Goal: Information Seeking & Learning: Learn about a topic

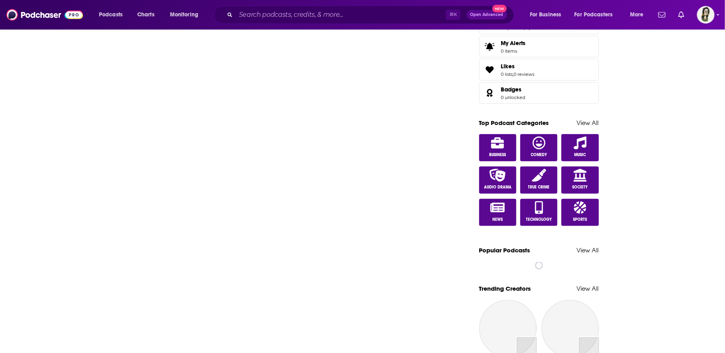
scroll to position [342, 0]
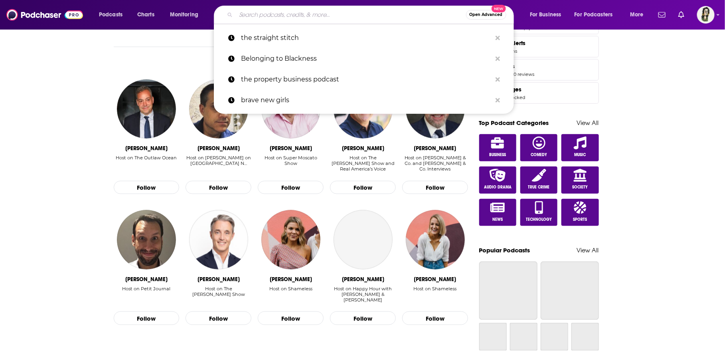
click at [278, 16] on input "Search podcasts, credits, & more..." at bounding box center [351, 14] width 230 height 13
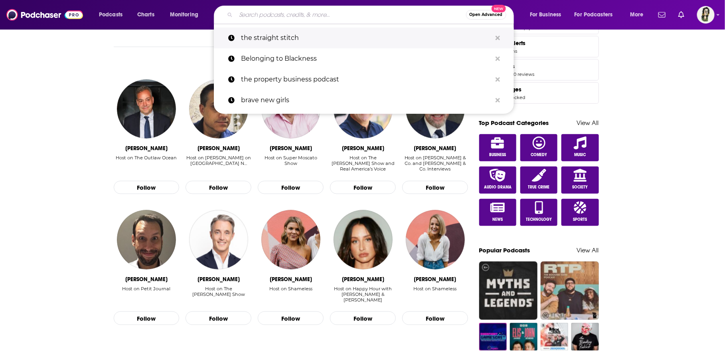
click at [289, 39] on p "the straight stitch" at bounding box center [366, 38] width 250 height 21
type input "the straight stitch"
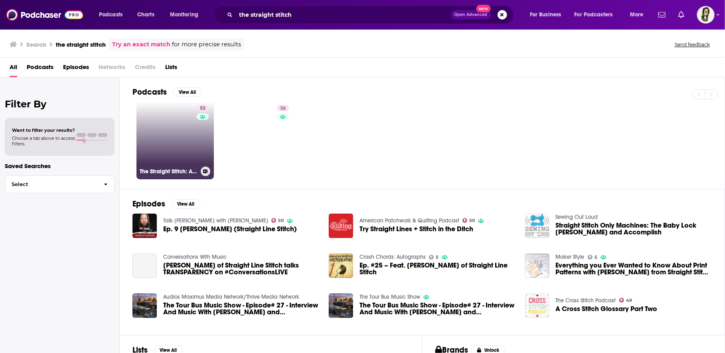
click at [182, 132] on link "52 The Straight Stitch: A Podcast About Sewing and Other Fiber Arts." at bounding box center [174, 140] width 77 height 77
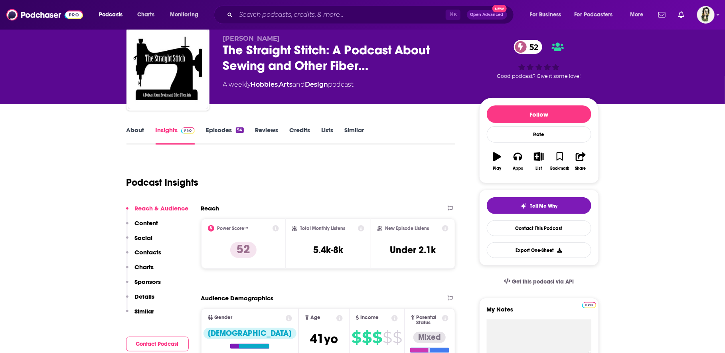
scroll to position [11, 0]
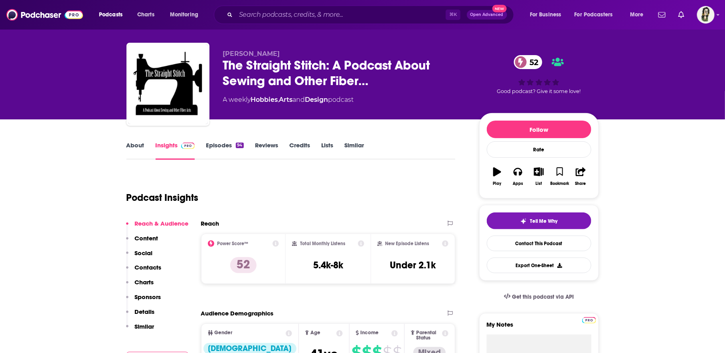
click at [136, 143] on link "About" at bounding box center [135, 150] width 18 height 18
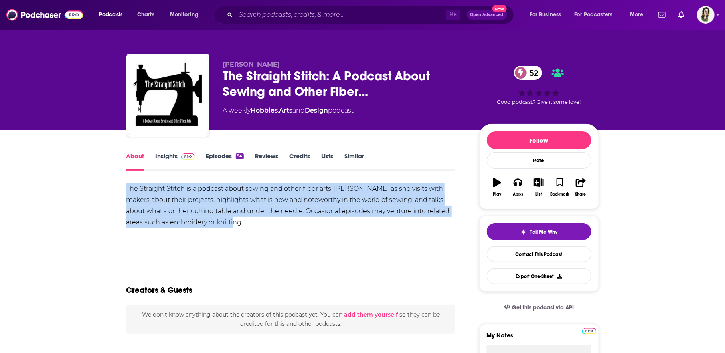
drag, startPoint x: 238, startPoint y: 222, endPoint x: 130, endPoint y: 181, distance: 116.4
copy div "The Straight Stitch is a podcast about sewing and other fiber arts. [PERSON_NAM…"
click at [171, 160] on link "Insights" at bounding box center [175, 161] width 39 height 18
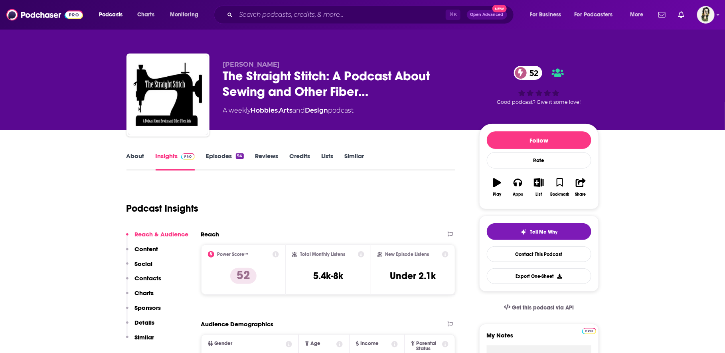
click at [212, 151] on div "About Insights Episodes 94 Reviews Credits Lists Similar" at bounding box center [290, 161] width 329 height 20
click at [216, 162] on link "Episodes 94" at bounding box center [224, 161] width 37 height 18
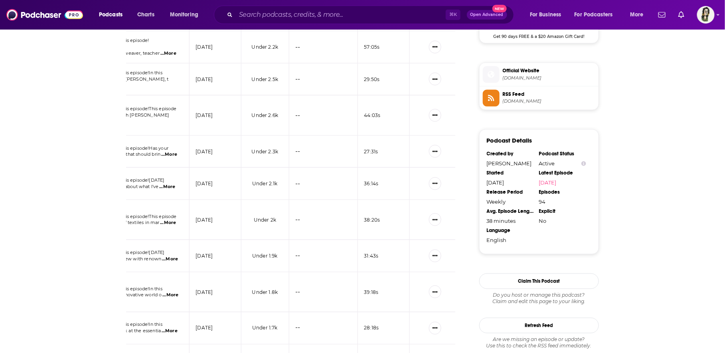
scroll to position [640, 0]
